Goal: Information Seeking & Learning: Learn about a topic

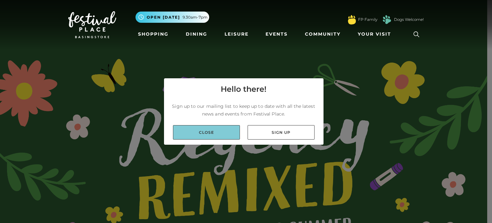
click at [205, 130] on link "Close" at bounding box center [206, 132] width 67 height 14
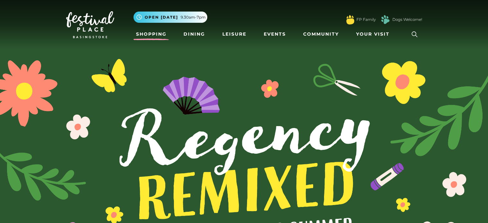
click at [160, 36] on link "Shopping" at bounding box center [151, 34] width 36 height 12
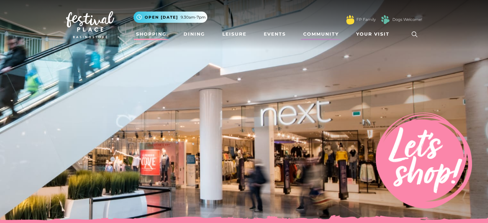
click at [318, 36] on link "Community" at bounding box center [320, 34] width 41 height 12
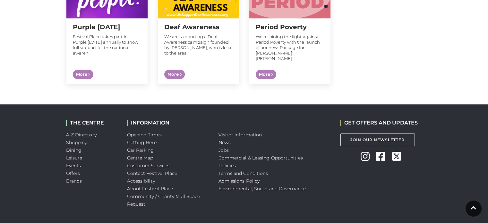
scroll to position [719, 0]
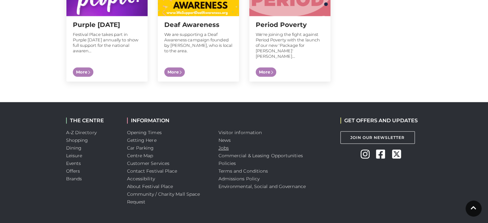
click at [226, 145] on link "Jobs" at bounding box center [223, 148] width 10 height 6
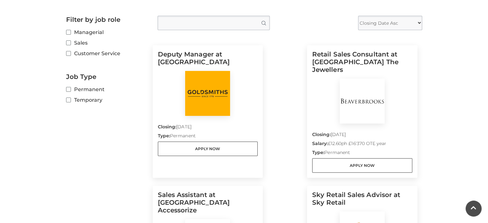
scroll to position [158, 0]
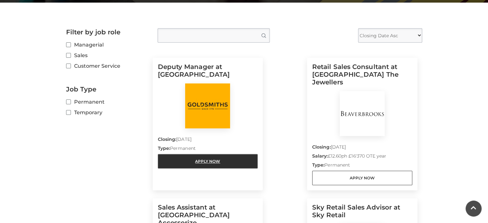
click at [205, 158] on link "Apply Now" at bounding box center [208, 161] width 100 height 14
